Goal: Task Accomplishment & Management: Use online tool/utility

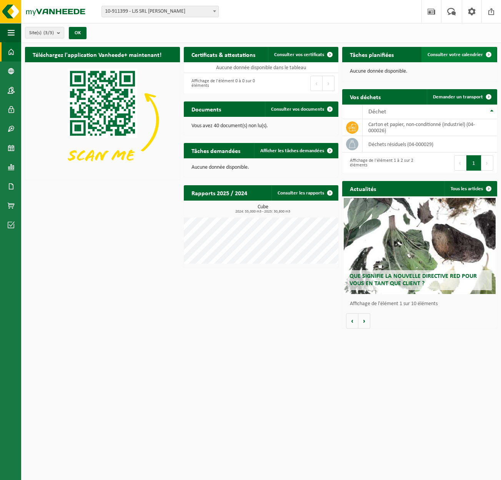
click at [478, 58] on link "Consulter votre calendrier" at bounding box center [459, 54] width 75 height 15
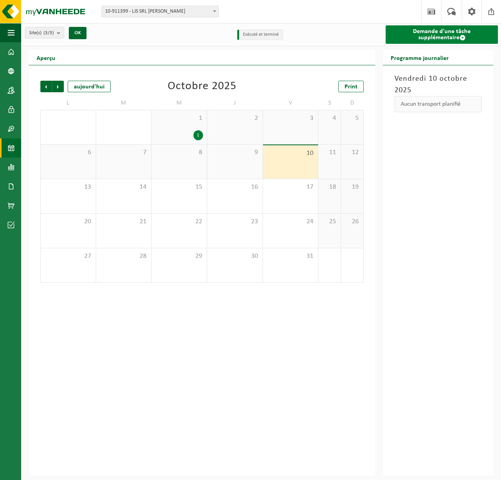
click at [407, 42] on link "Demande d'une tâche supplémentaire" at bounding box center [442, 34] width 112 height 18
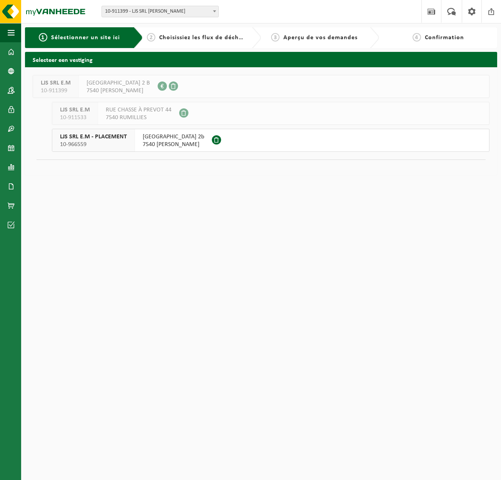
click at [169, 134] on span "RUE DU MONT-AUBERT 2b" at bounding box center [174, 137] width 62 height 8
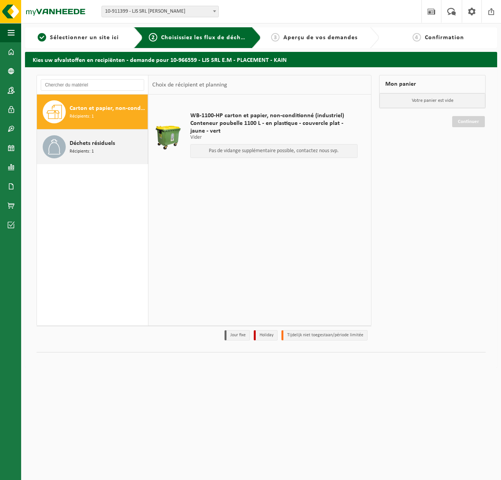
click at [83, 143] on span "Déchets résiduels" at bounding box center [92, 143] width 45 height 9
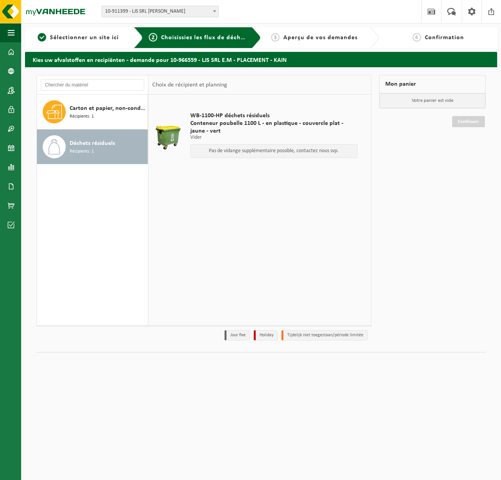
click at [215, 134] on span "Conteneur poubelle 1100 L - en plastique - couvercle plat - jaune - vert" at bounding box center [273, 127] width 167 height 15
click at [238, 153] on p "Pas de vidange supplémentaire possible, contactez nous svp." at bounding box center [274, 150] width 159 height 5
